Goal: Task Accomplishment & Management: Complete application form

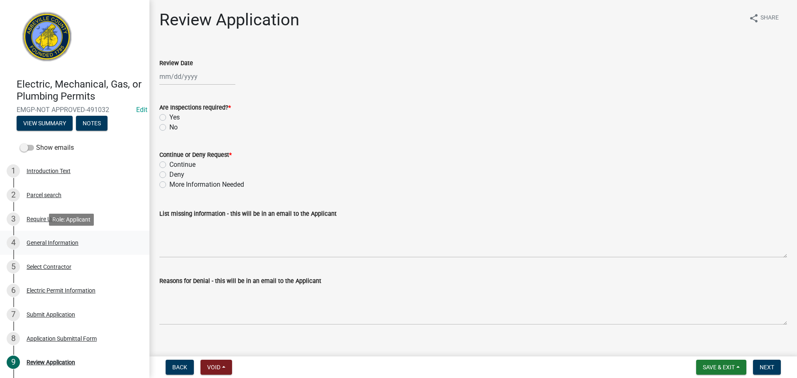
click at [64, 240] on div "General Information" at bounding box center [53, 243] width 52 height 6
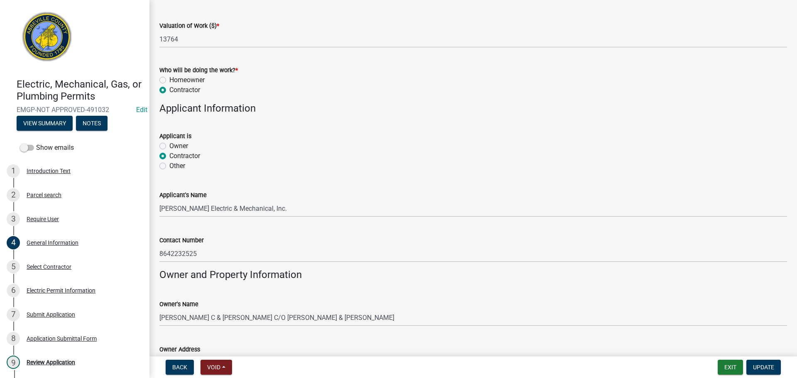
scroll to position [515, 0]
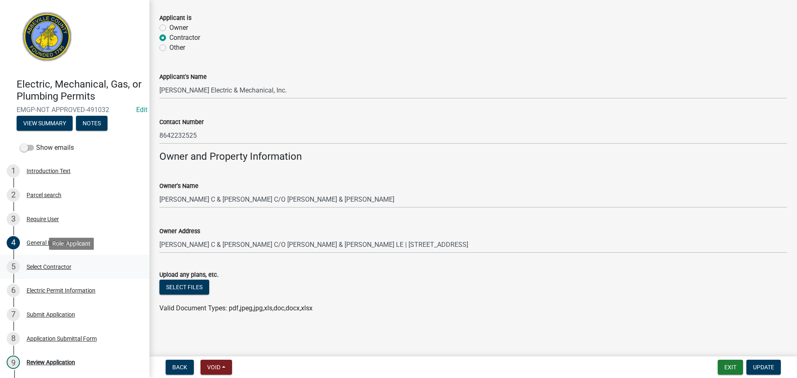
click at [45, 265] on div "Select Contractor" at bounding box center [49, 267] width 45 height 6
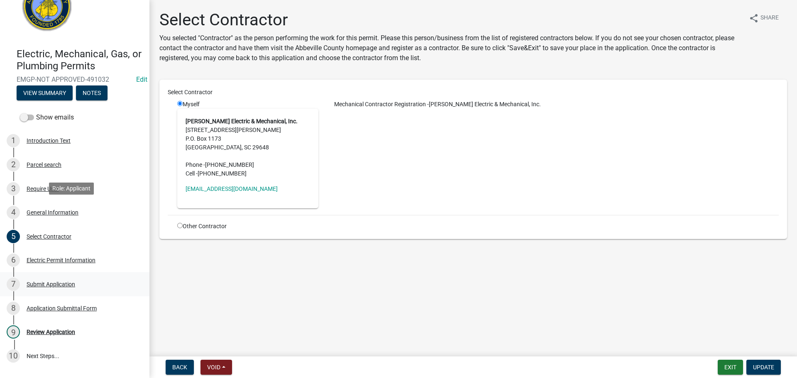
scroll to position [79, 0]
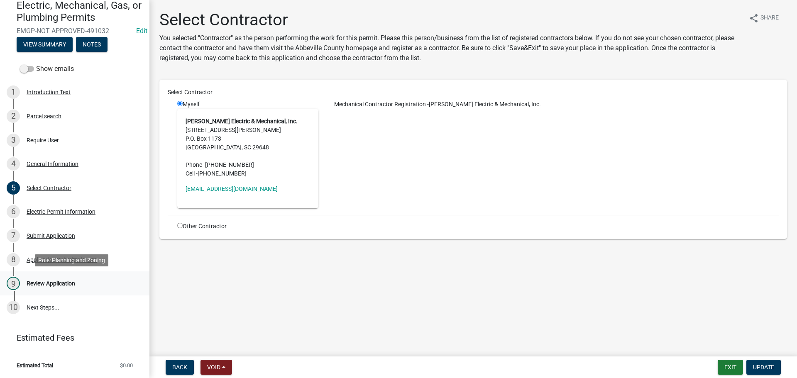
click at [73, 281] on div "Review Application" at bounding box center [51, 284] width 49 height 6
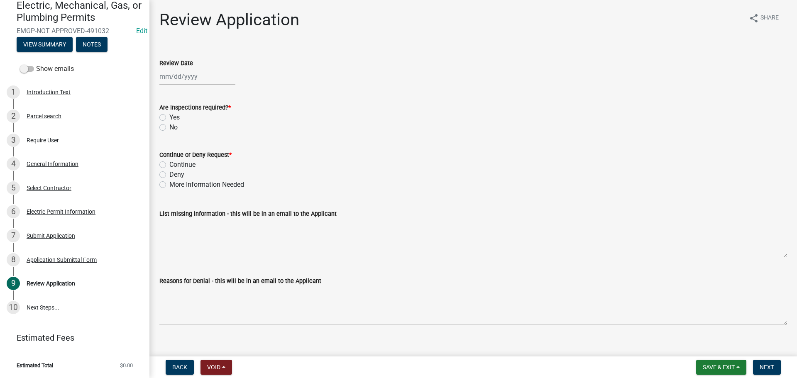
select select "10"
select select "2025"
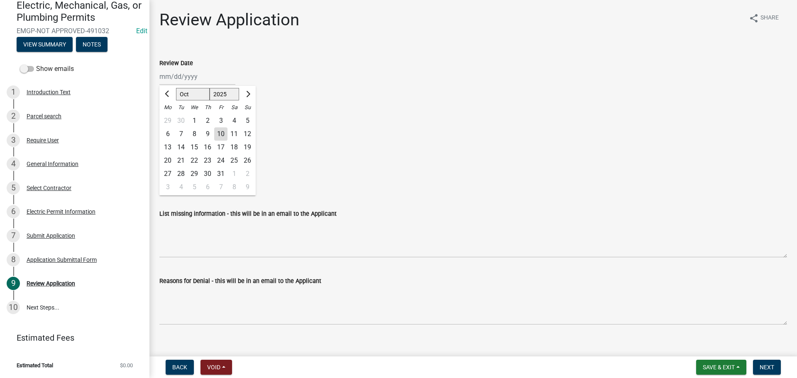
click at [205, 74] on div "Jan Feb Mar Apr May Jun Jul Aug Sep Oct Nov Dec 1525 1526 1527 1528 1529 1530 1…" at bounding box center [197, 76] width 76 height 17
click at [222, 130] on div "10" at bounding box center [220, 134] width 13 height 13
type input "10/10/2025"
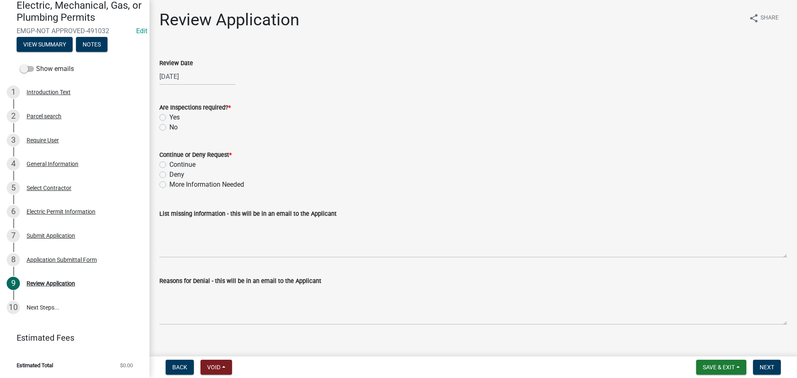
click at [169, 117] on label "Yes" at bounding box center [174, 118] width 10 height 10
click at [169, 117] on input "Yes" at bounding box center [171, 115] width 5 height 5
radio input "true"
drag, startPoint x: 163, startPoint y: 163, endPoint x: 166, endPoint y: 166, distance: 4.4
click at [169, 163] on label "Continue" at bounding box center [182, 165] width 26 height 10
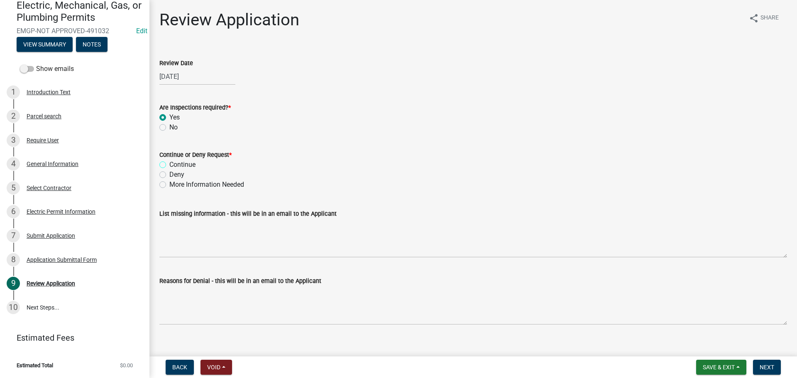
click at [169, 163] on input "Continue" at bounding box center [171, 162] width 5 height 5
radio input "true"
click at [780, 366] on button "Next" at bounding box center [767, 367] width 28 height 15
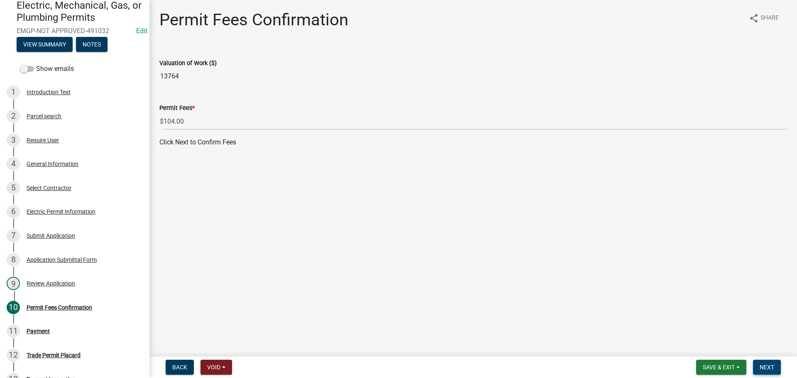
click at [773, 367] on span "Next" at bounding box center [767, 367] width 15 height 7
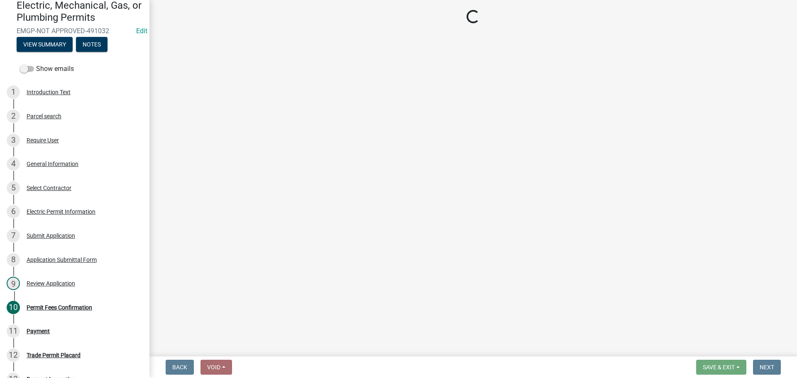
select select "3: 3"
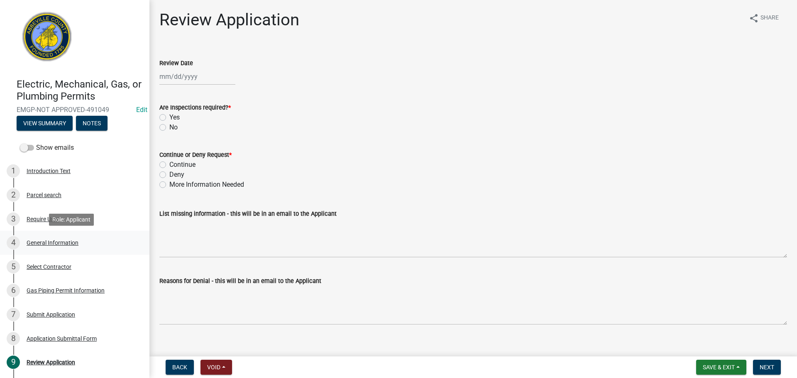
click at [69, 240] on div "General Information" at bounding box center [53, 243] width 52 height 6
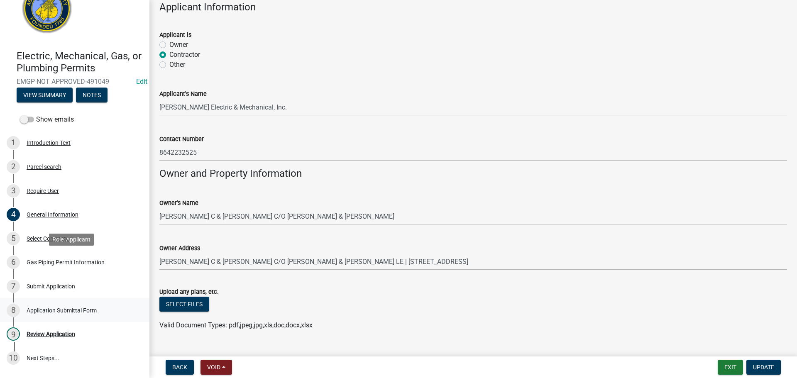
scroll to position [42, 0]
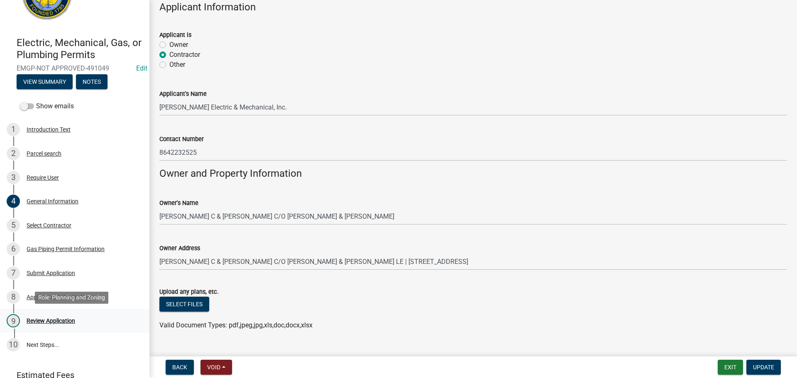
click at [52, 315] on div "9 Review Application" at bounding box center [72, 320] width 130 height 13
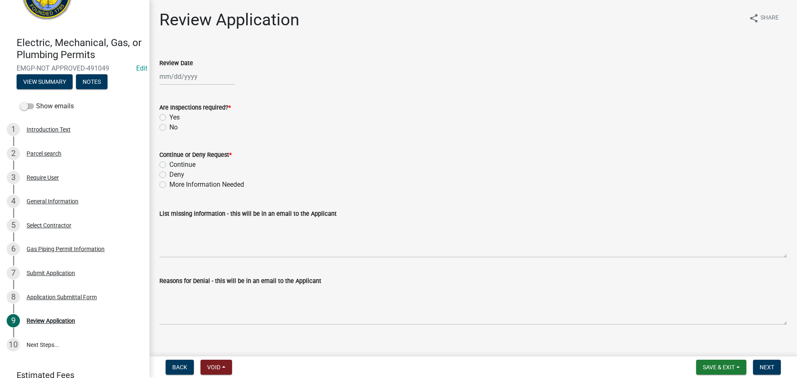
click at [190, 77] on div at bounding box center [197, 76] width 76 height 17
select select "10"
select select "2025"
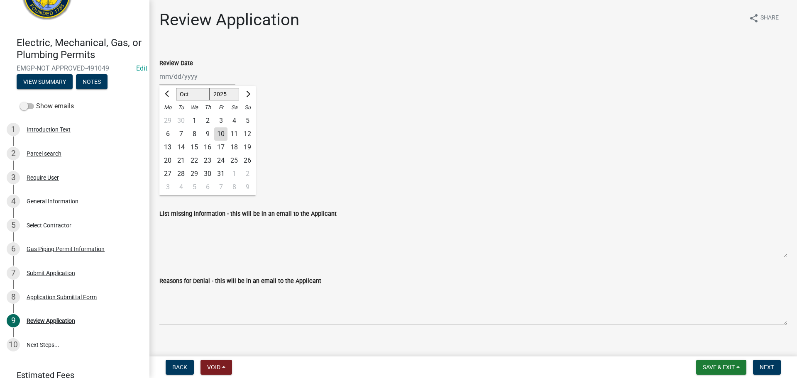
click at [223, 134] on div "10" at bounding box center [220, 134] width 13 height 13
type input "[DATE]"
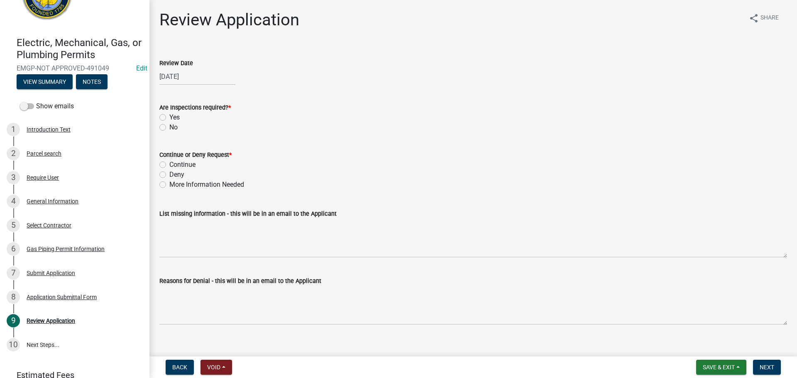
click at [169, 118] on label "Yes" at bounding box center [174, 118] width 10 height 10
click at [169, 118] on input "Yes" at bounding box center [171, 115] width 5 height 5
radio input "true"
click at [169, 163] on label "Continue" at bounding box center [182, 165] width 26 height 10
click at [169, 163] on input "Continue" at bounding box center [171, 162] width 5 height 5
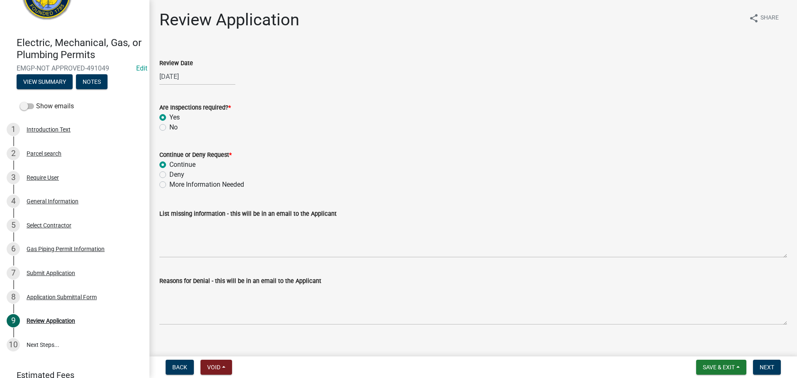
radio input "true"
click at [775, 364] on button "Next" at bounding box center [767, 367] width 28 height 15
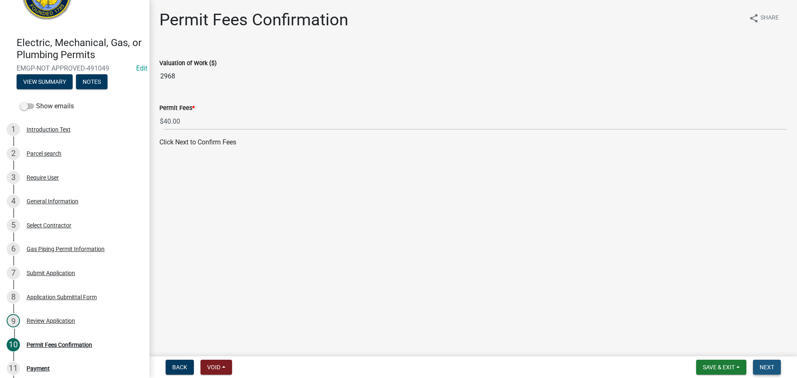
click at [773, 368] on span "Next" at bounding box center [767, 367] width 15 height 7
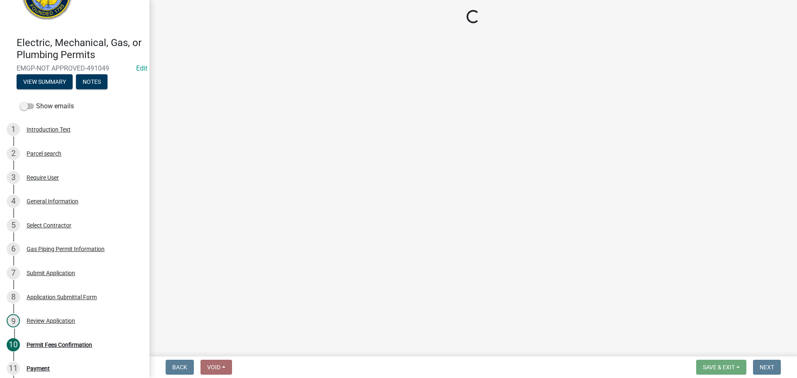
select select "3: 3"
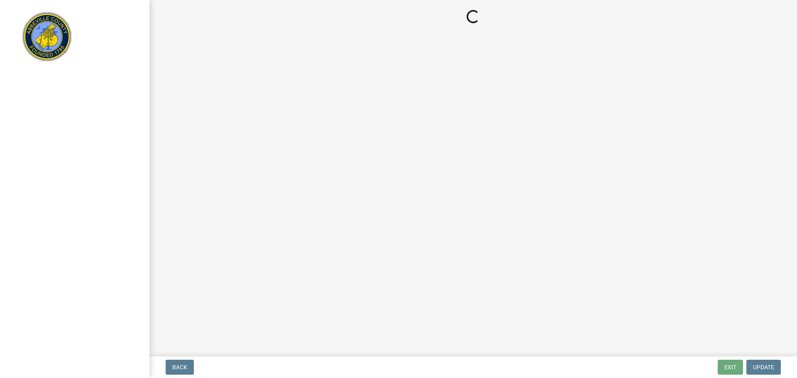
select select "3: 3"
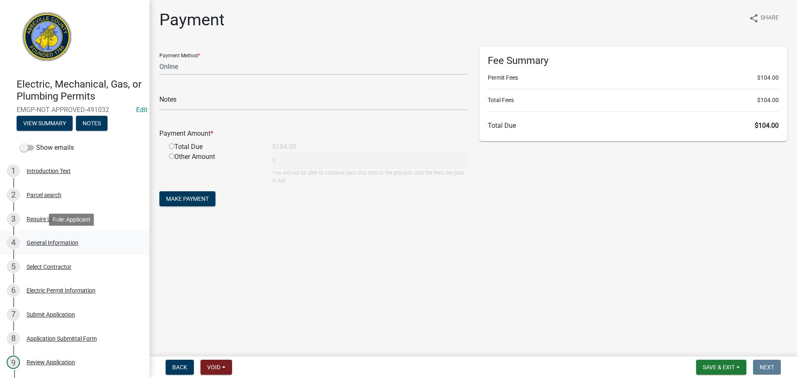
click at [68, 240] on div "General Information" at bounding box center [53, 243] width 52 height 6
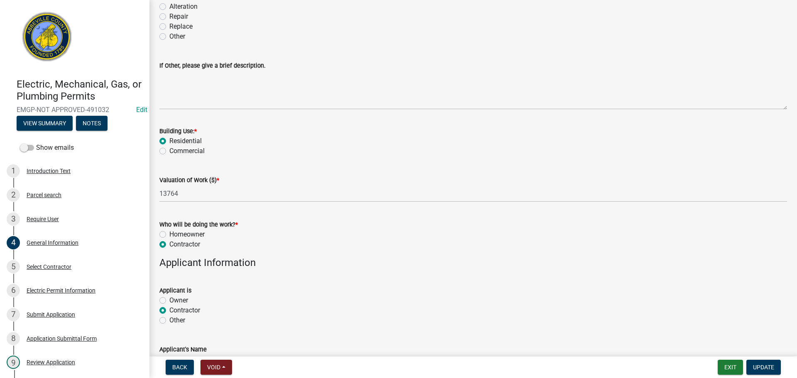
scroll to position [249, 0]
